Goal: Information Seeking & Learning: Learn about a topic

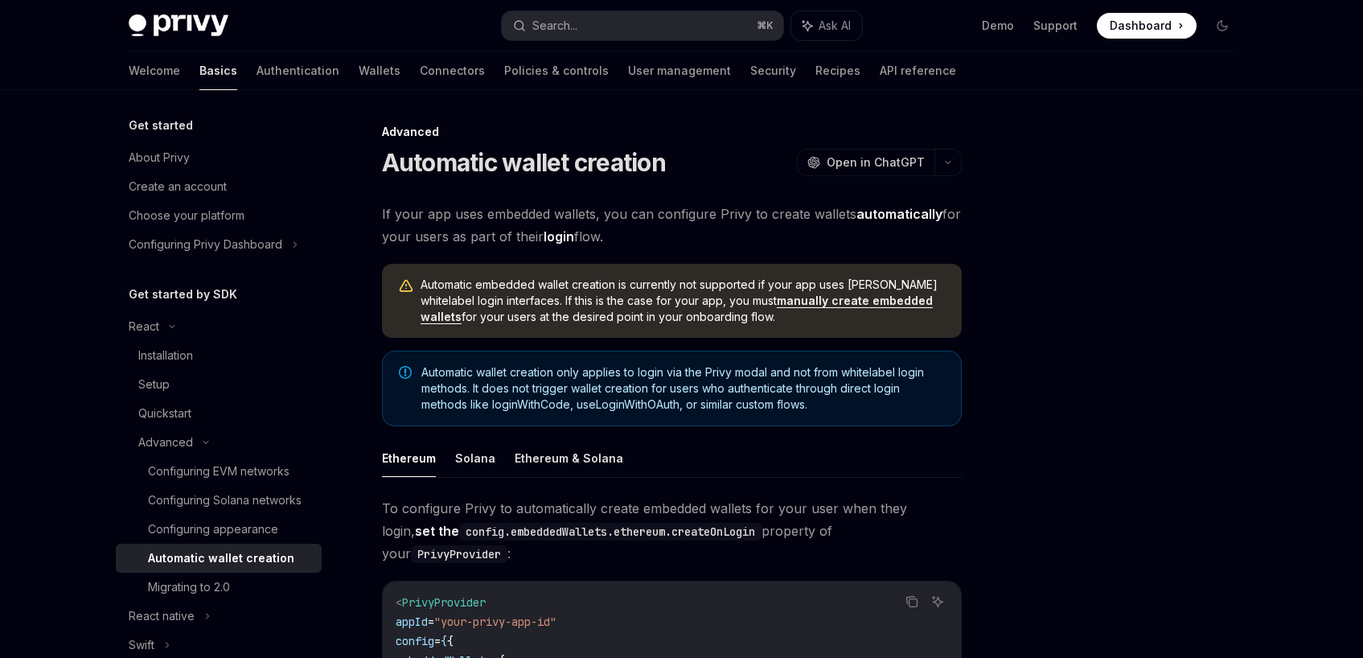
scroll to position [1, 0]
click at [167, 335] on div "React" at bounding box center [219, 326] width 206 height 29
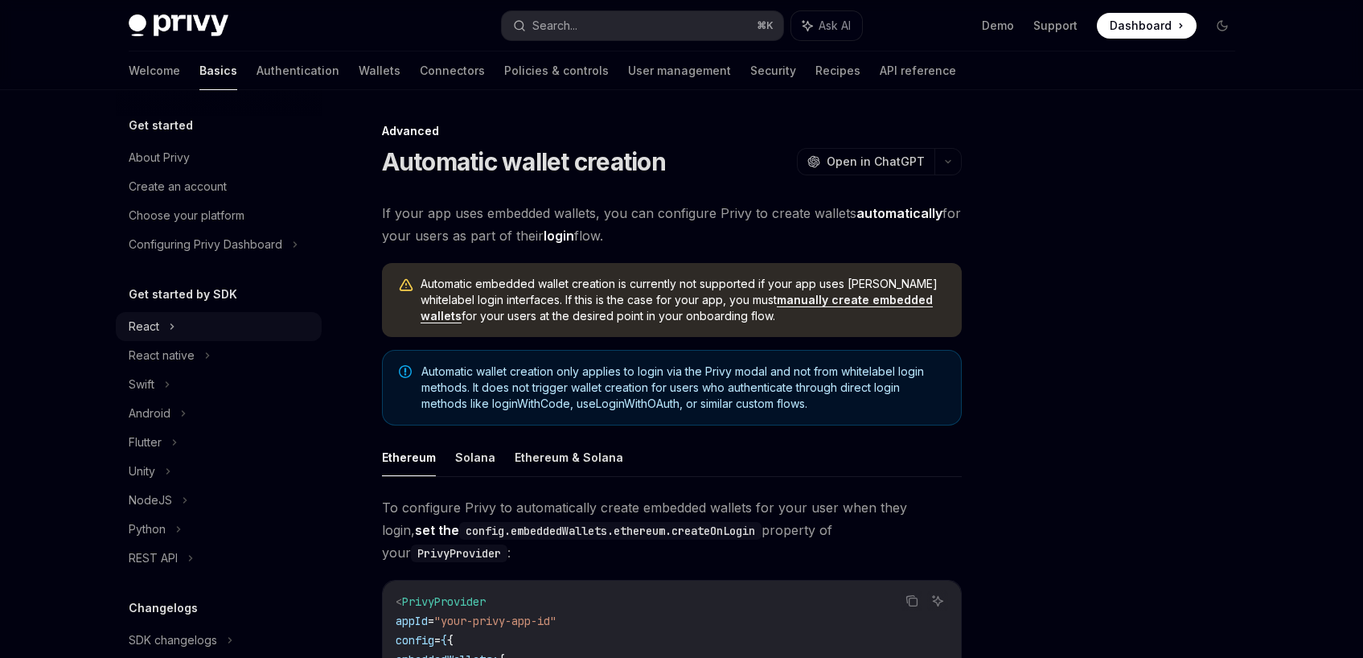
click at [169, 335] on icon at bounding box center [172, 326] width 6 height 19
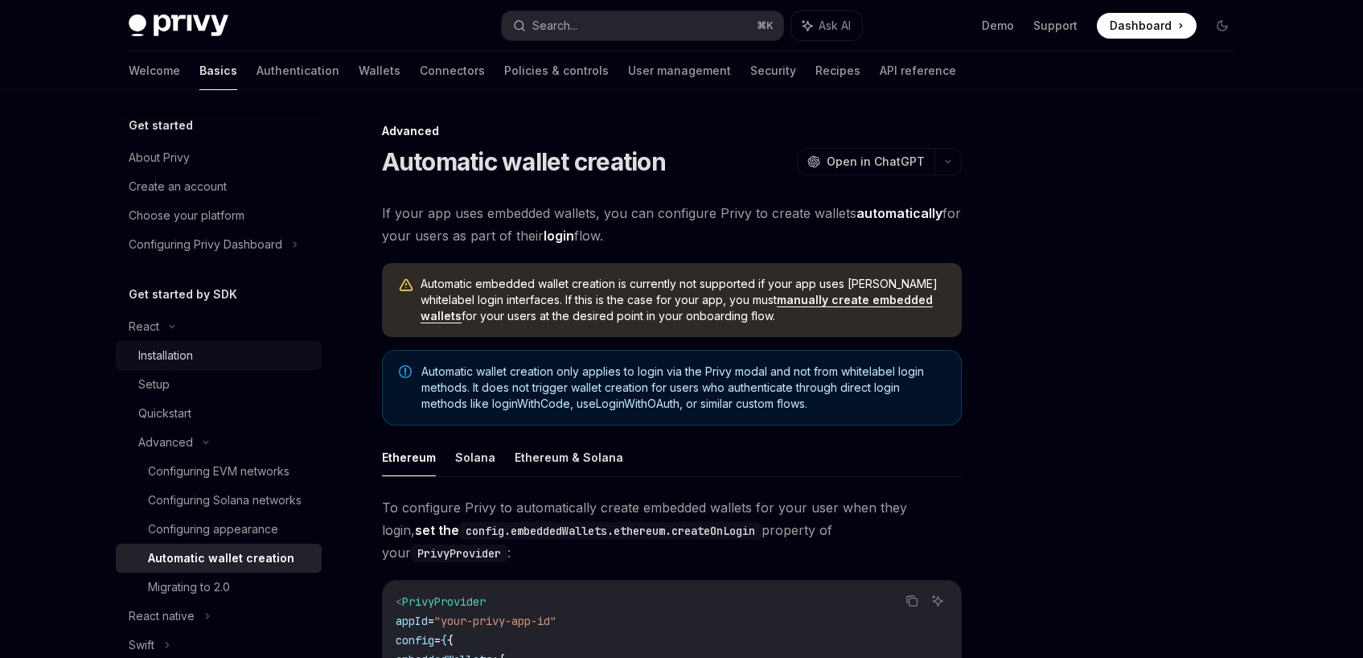
click at [173, 357] on div "Installation" at bounding box center [165, 355] width 55 height 19
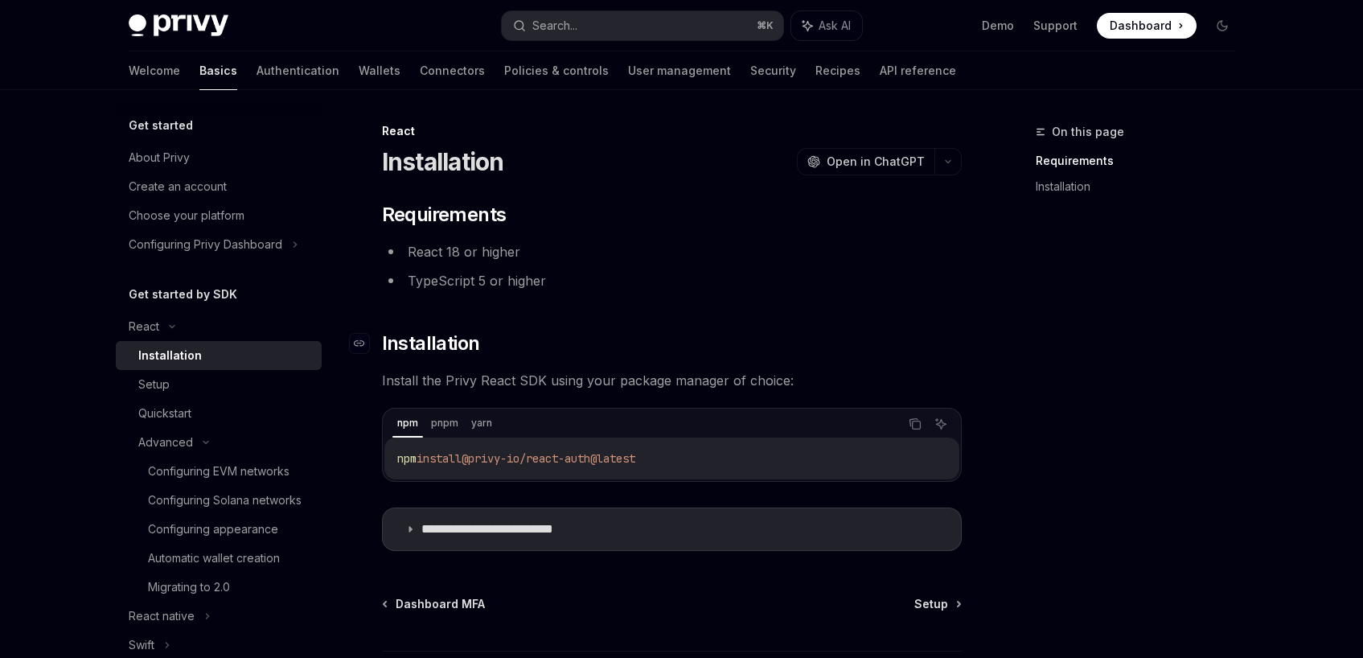
scroll to position [133, 0]
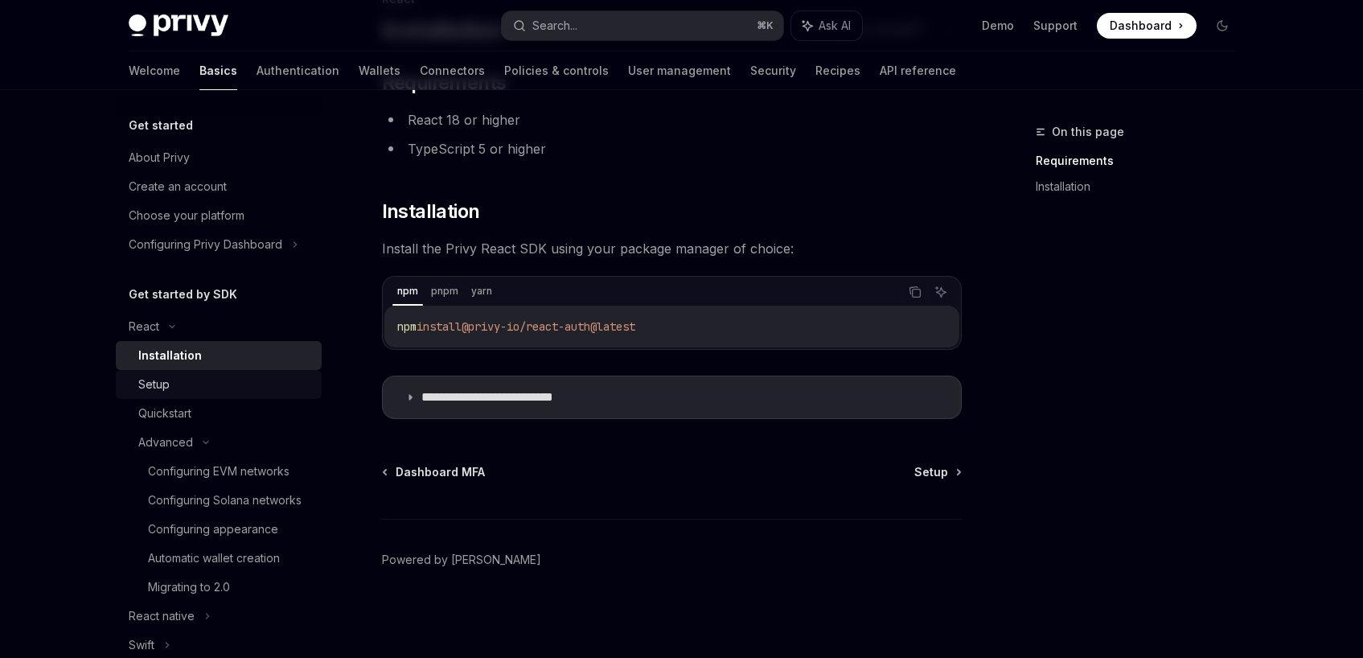
click at [191, 383] on div "Setup" at bounding box center [225, 384] width 174 height 19
type textarea "*"
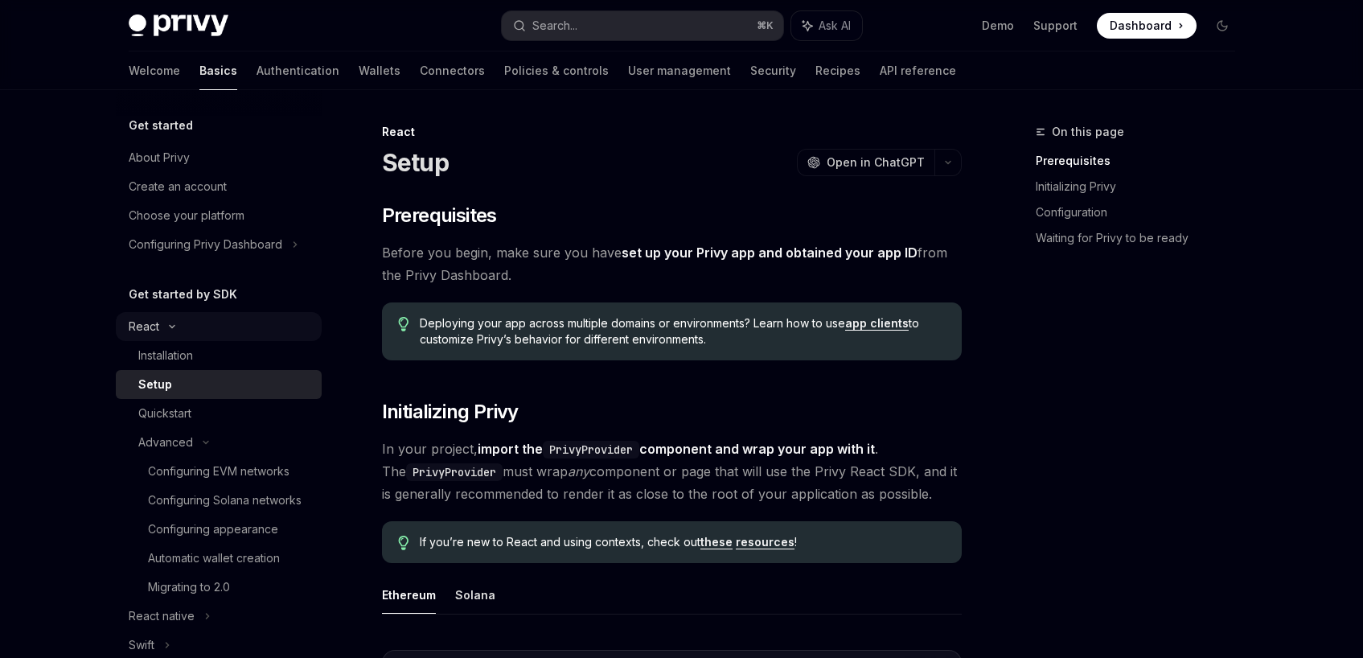
click at [167, 325] on icon at bounding box center [171, 326] width 19 height 6
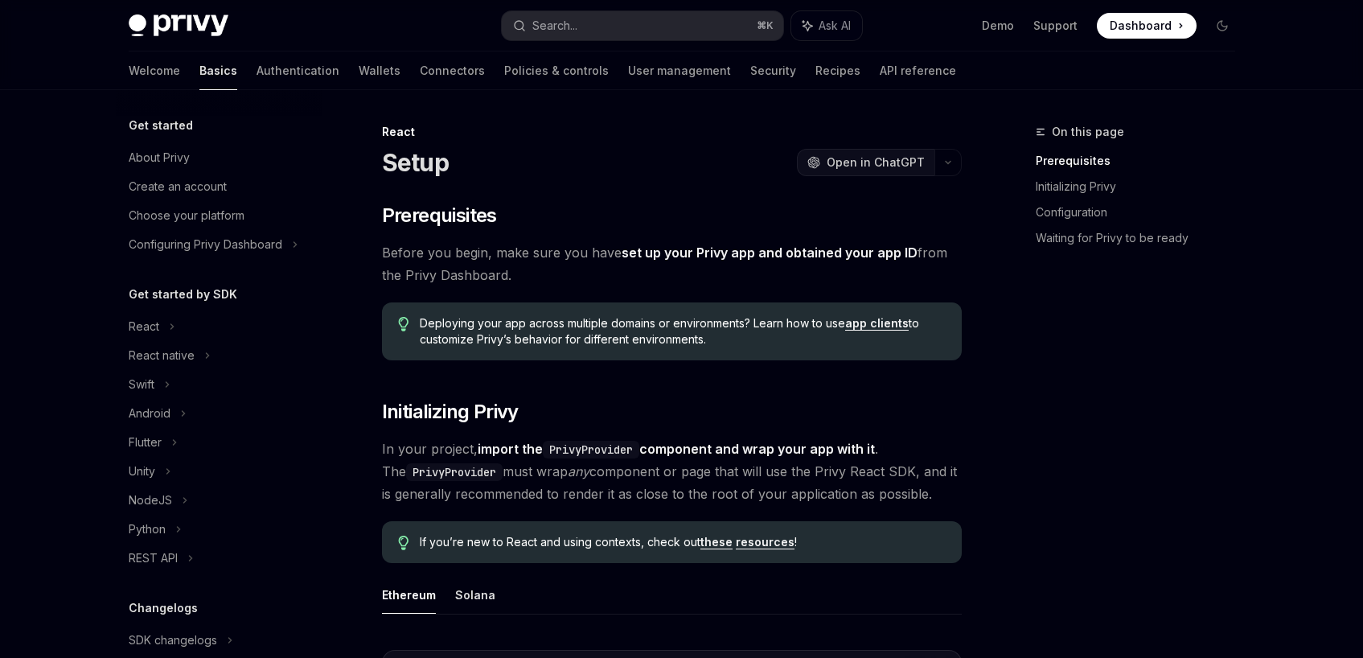
click at [844, 167] on span "Open in ChatGPT" at bounding box center [876, 162] width 98 height 16
